Goal: Find specific page/section

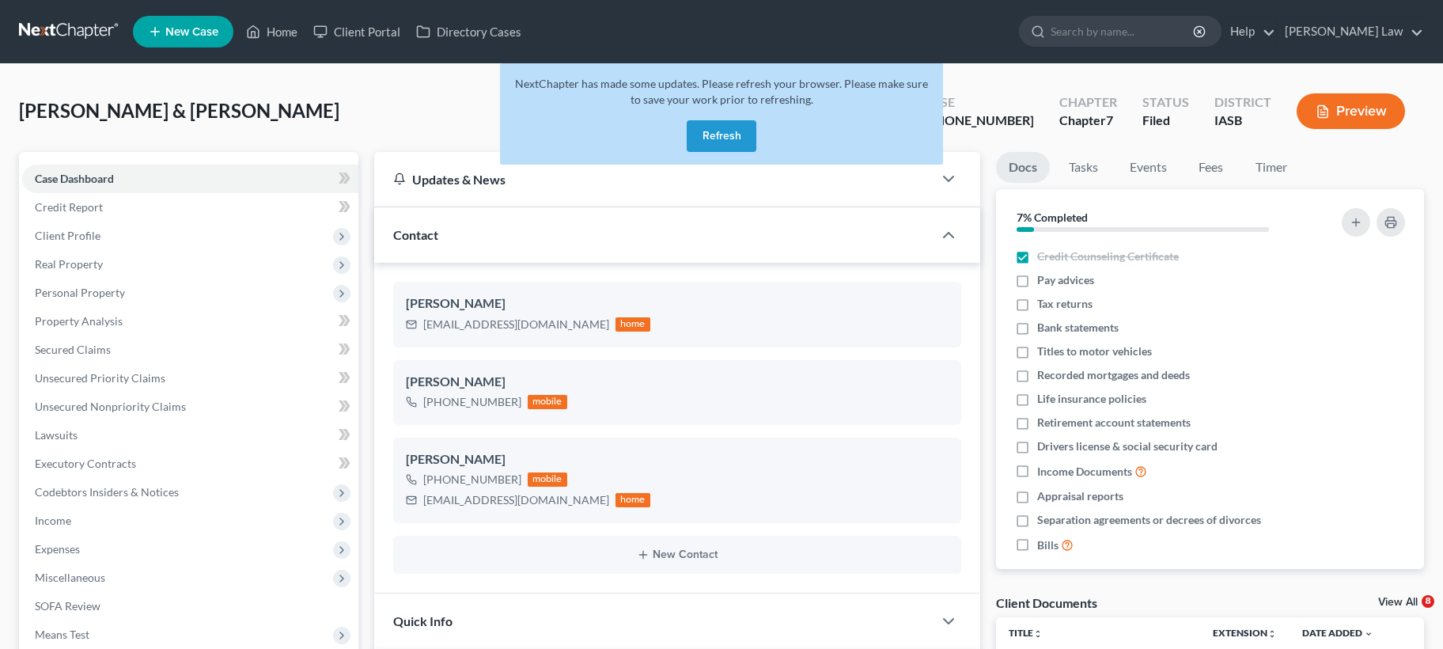
select select "0"
click at [734, 135] on button "Refresh" at bounding box center [722, 136] width 70 height 32
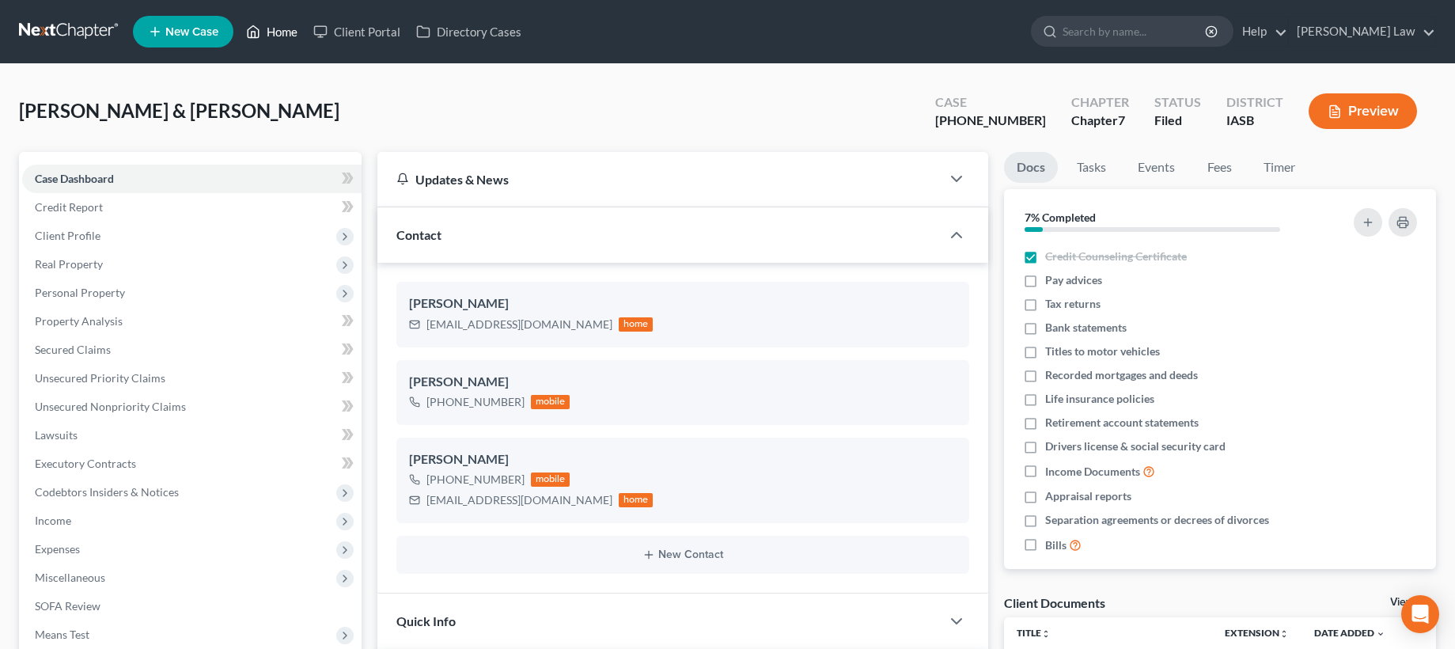
click at [275, 27] on link "Home" at bounding box center [271, 31] width 67 height 28
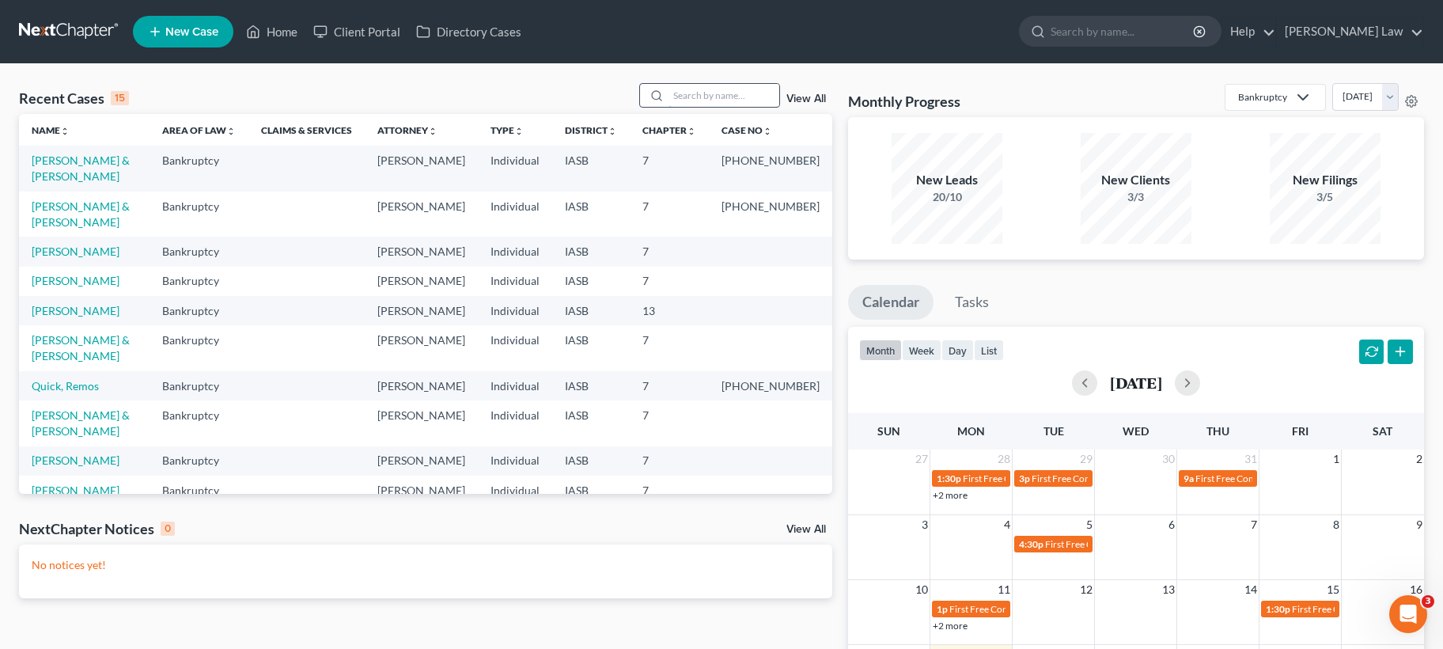
click at [714, 100] on input "search" at bounding box center [724, 95] width 111 height 23
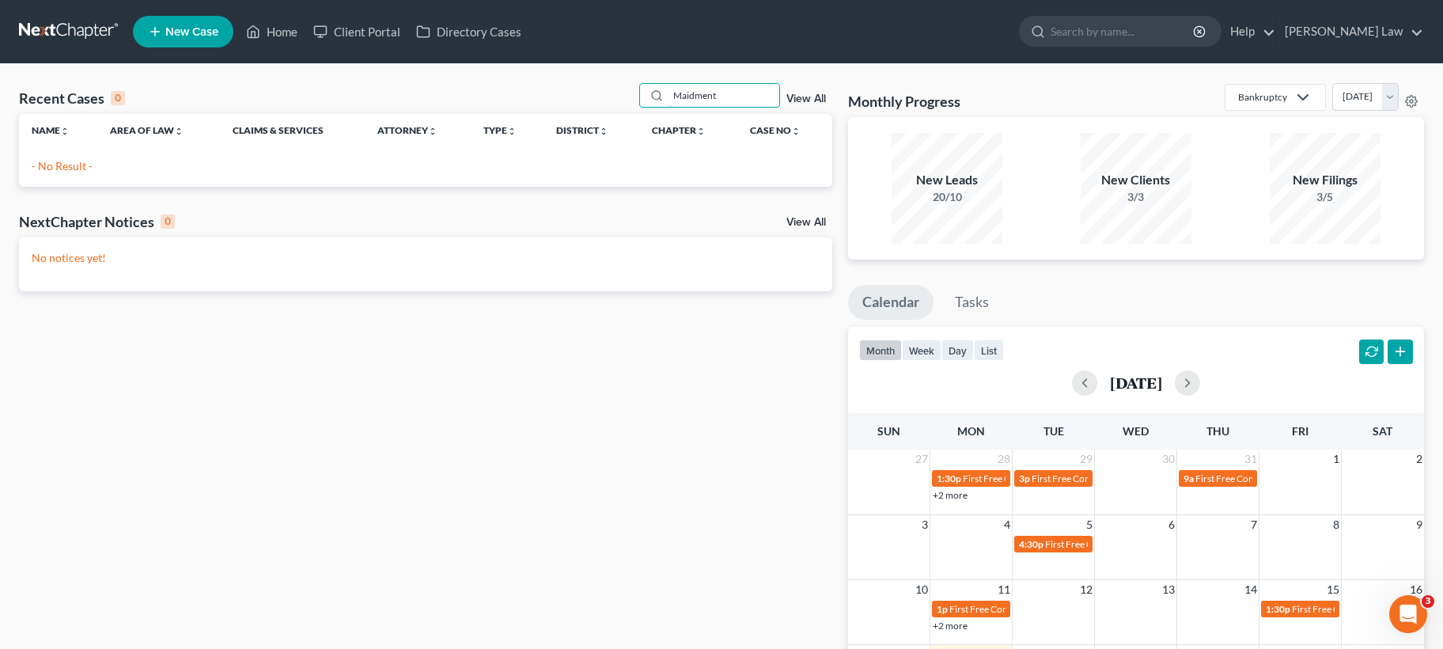
type input "Maidment"
